Goal: Transaction & Acquisition: Subscribe to service/newsletter

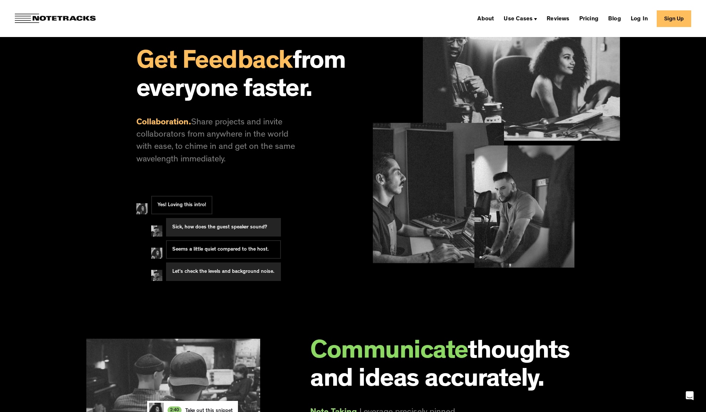
scroll to position [322, 0]
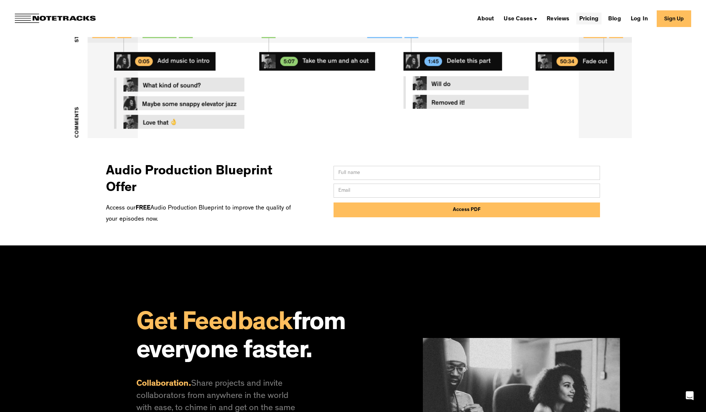
click at [598, 21] on link "Pricing" at bounding box center [588, 19] width 25 height 12
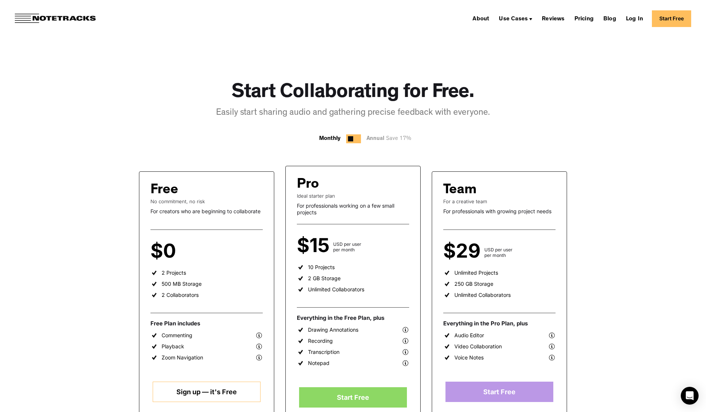
click at [668, 20] on link "Start Free" at bounding box center [671, 18] width 39 height 17
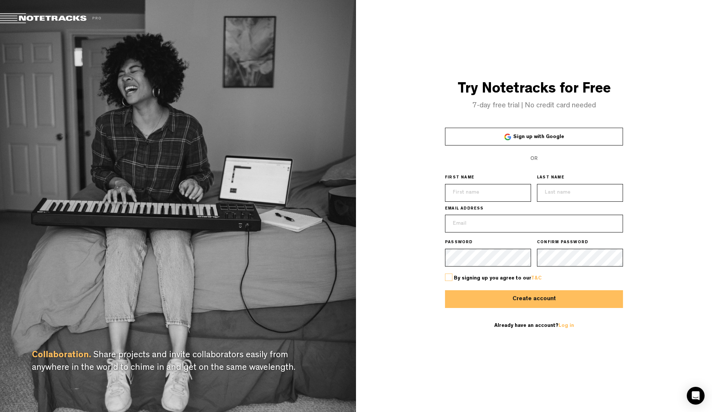
click at [518, 135] on span "Sign up with Google" at bounding box center [538, 137] width 51 height 5
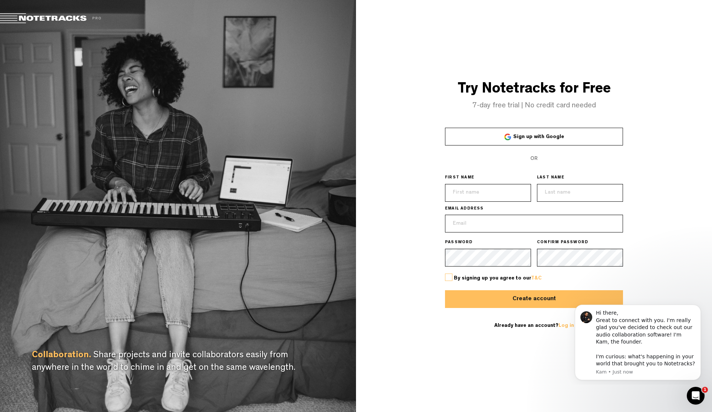
click at [487, 142] on link "Sign up with Google" at bounding box center [534, 137] width 178 height 18
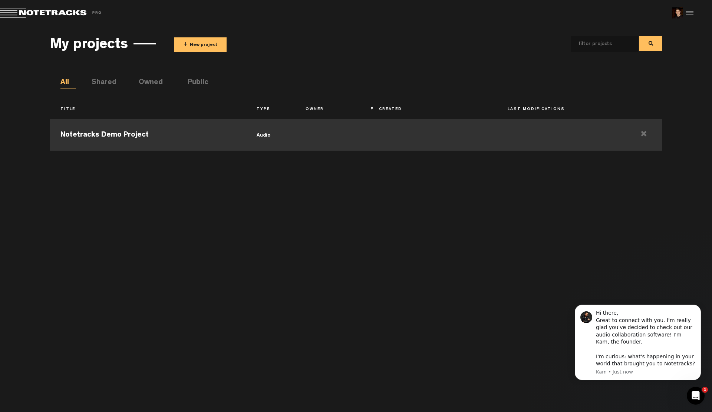
click at [284, 140] on td "audio" at bounding box center [270, 133] width 49 height 33
